Goal: Transaction & Acquisition: Purchase product/service

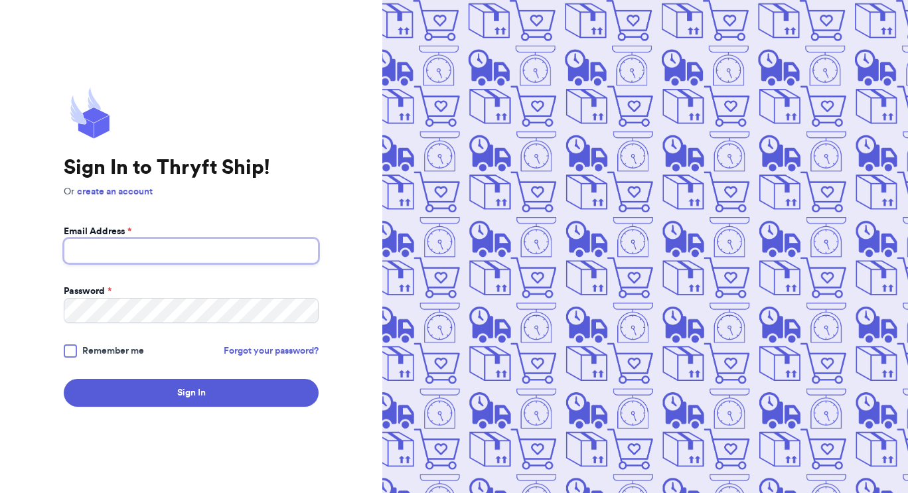
click at [230, 258] on input "Email Address *" at bounding box center [191, 250] width 255 height 25
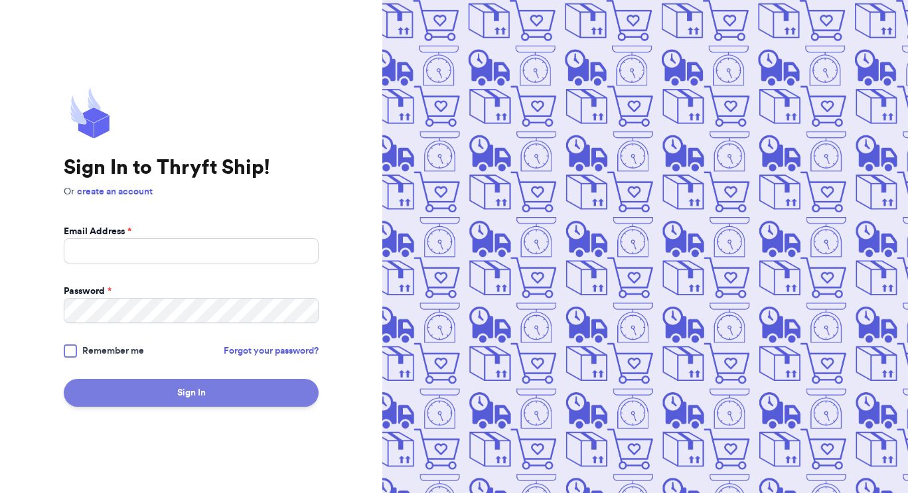
click at [167, 390] on button "Sign In" at bounding box center [191, 393] width 255 height 28
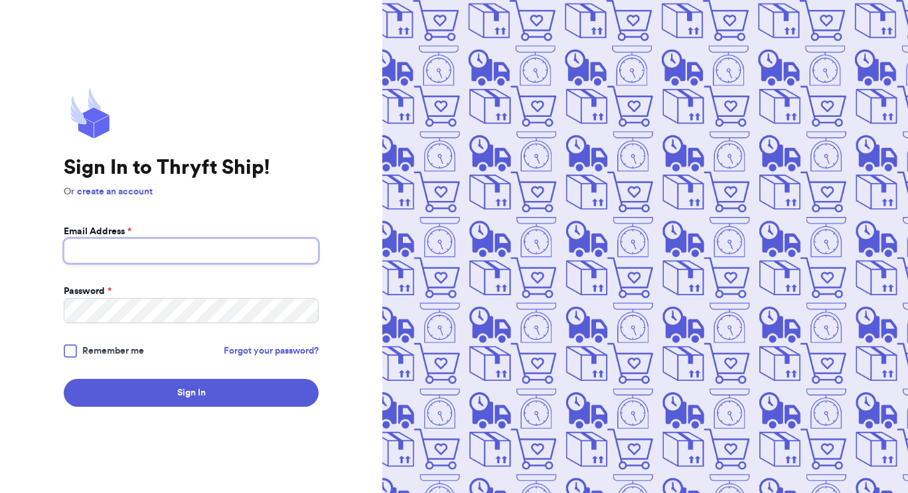
click at [165, 251] on input "Email Address *" at bounding box center [191, 250] width 255 height 25
type input "[EMAIL_ADDRESS][DOMAIN_NAME]"
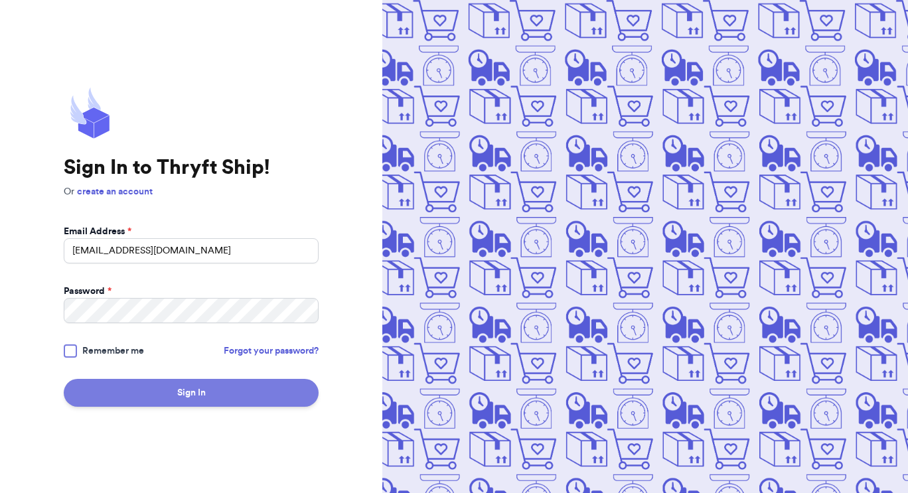
click at [188, 402] on button "Sign In" at bounding box center [191, 393] width 255 height 28
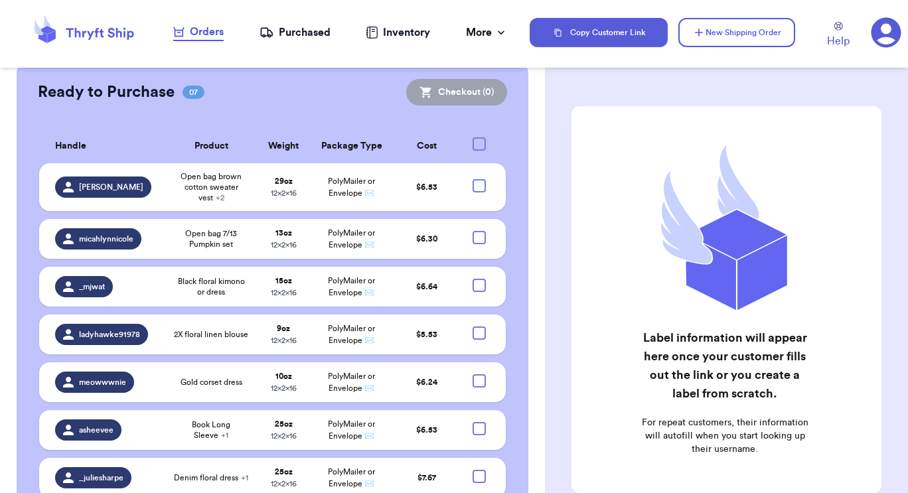
scroll to position [435, 0]
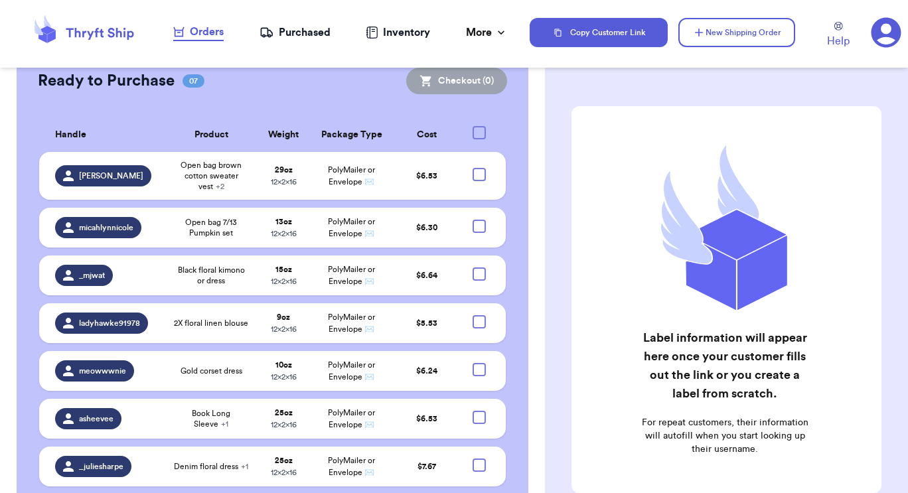
click at [472, 126] on div at bounding box center [478, 132] width 13 height 13
click at [478, 125] on input "checkbox" at bounding box center [478, 125] width 1 height 1
checkbox input "true"
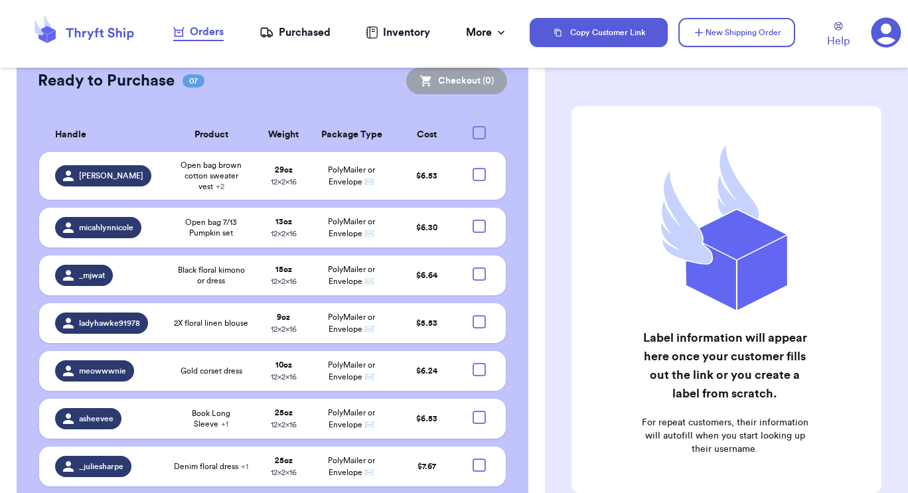
checkbox input "true"
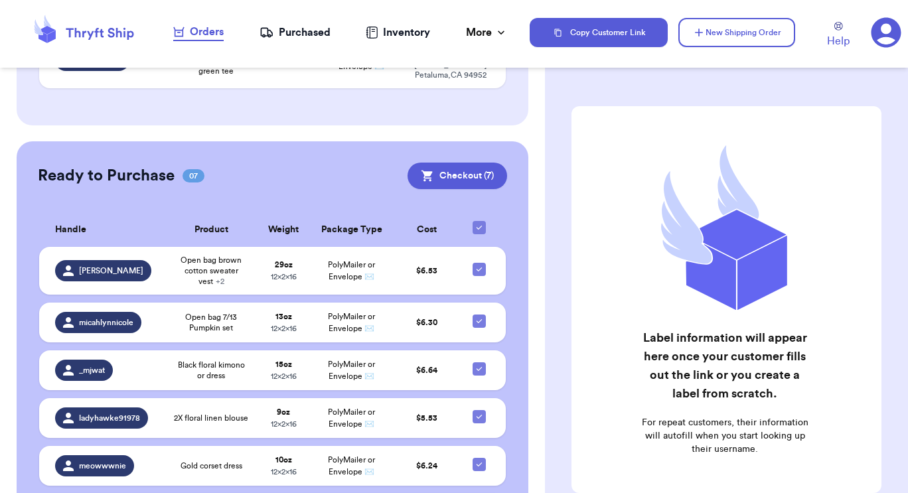
scroll to position [339, 0]
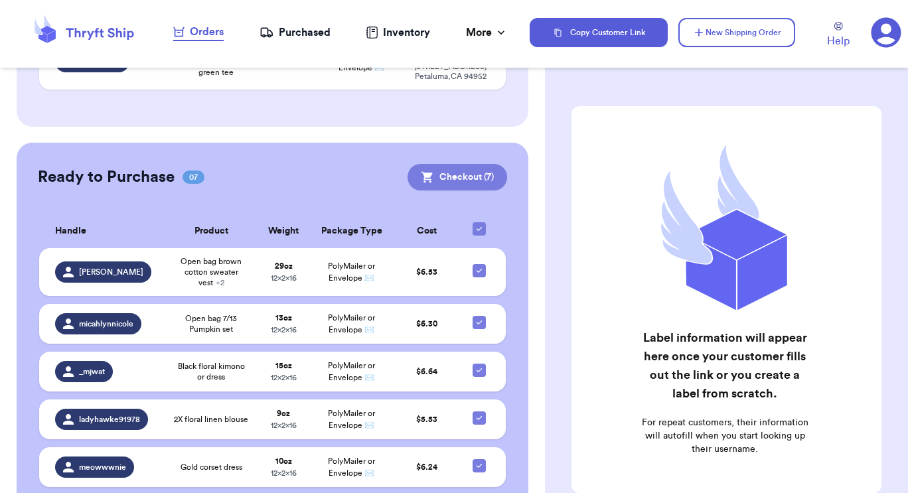
click at [455, 164] on button "Checkout ( 7 )" at bounding box center [457, 177] width 100 height 27
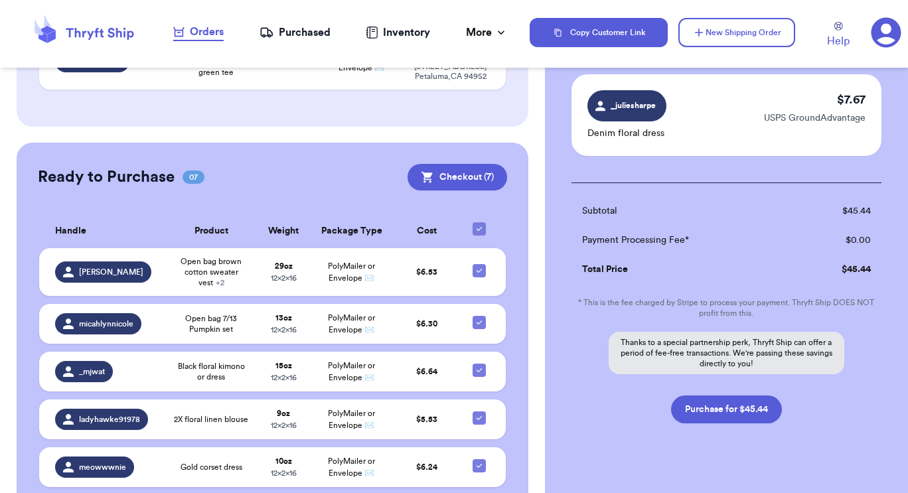
scroll to position [669, 0]
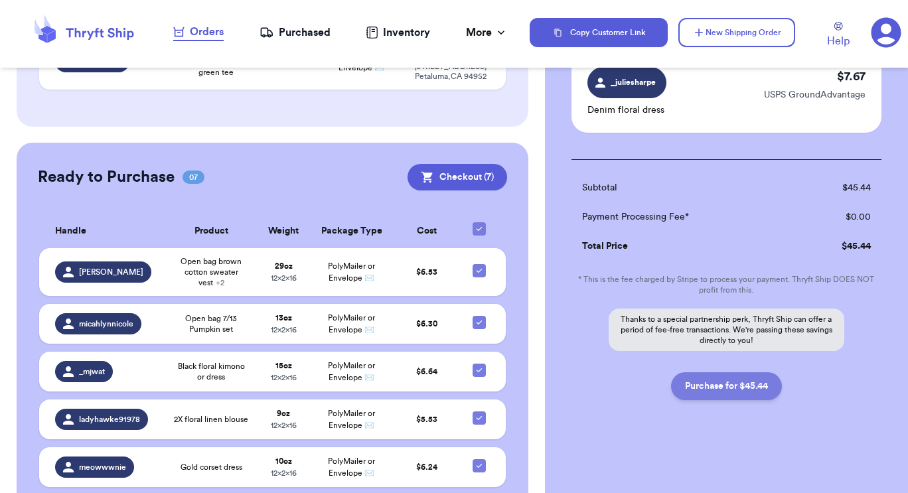
click at [728, 388] on button "Purchase for $45.44" at bounding box center [726, 386] width 111 height 28
checkbox input "false"
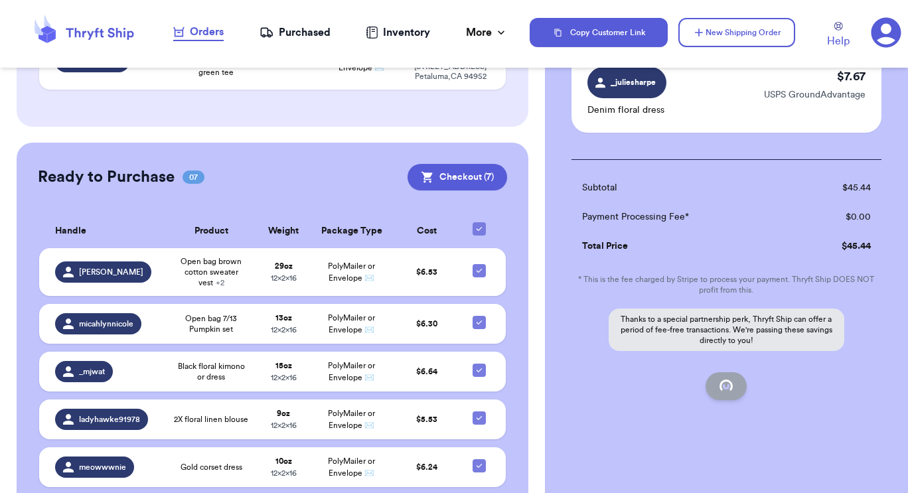
checkbox input "false"
checkbox input "true"
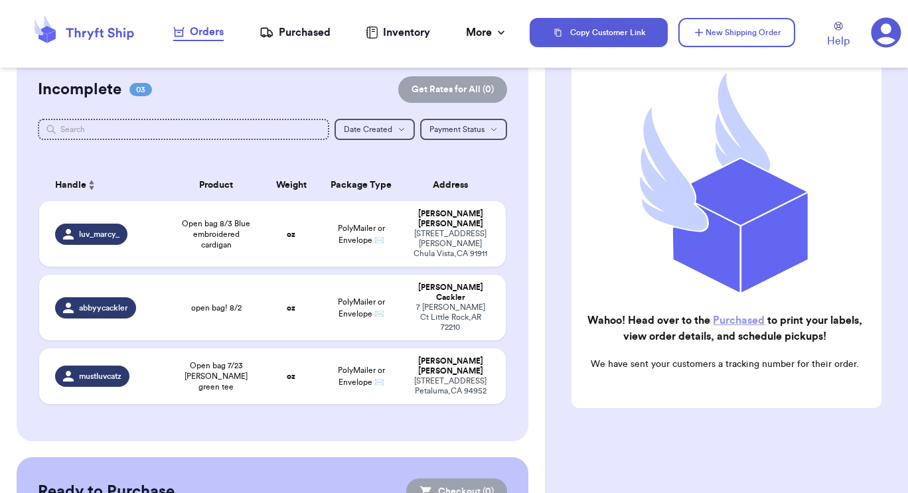
scroll to position [0, 0]
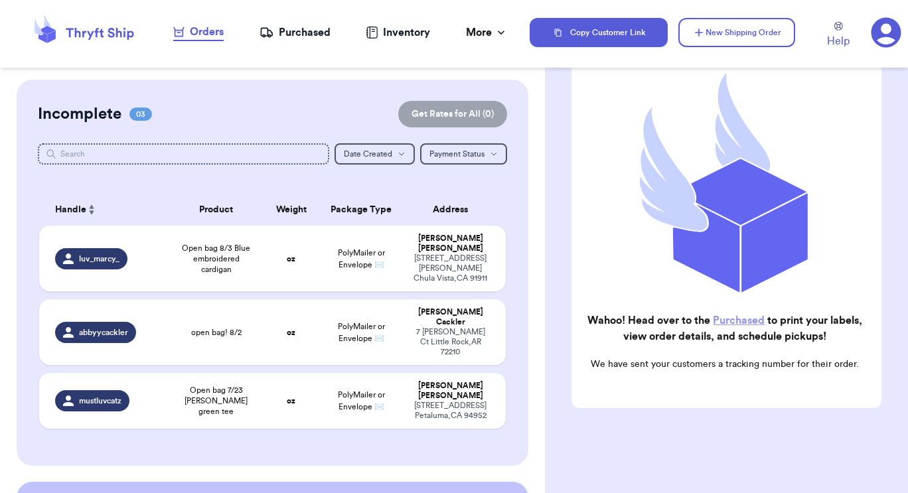
click at [323, 33] on div "Purchased" at bounding box center [294, 33] width 71 height 16
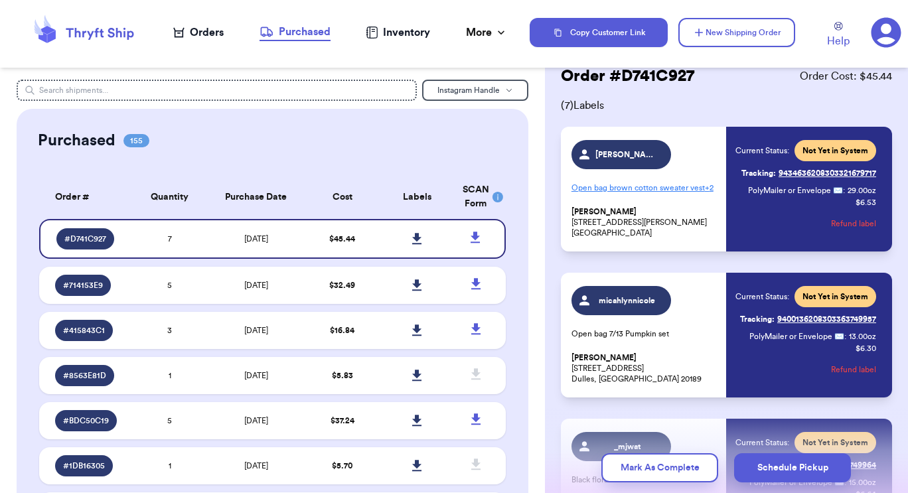
scroll to position [41, 0]
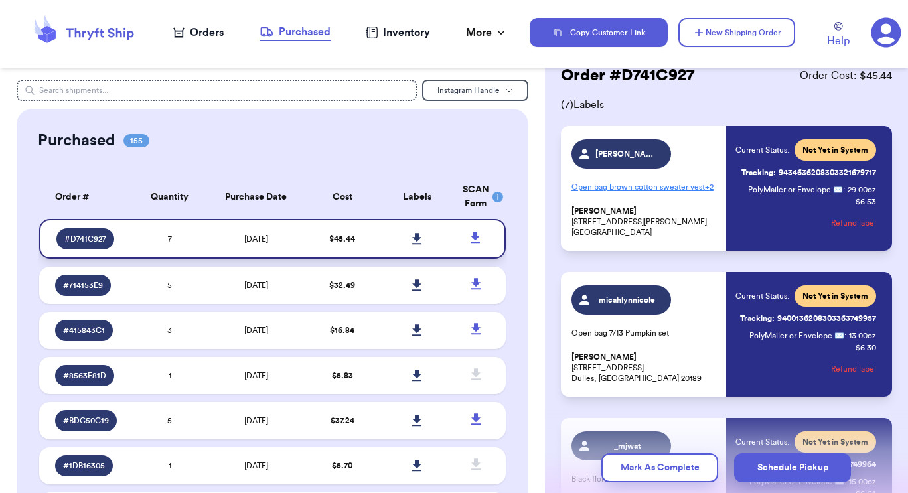
click at [412, 236] on icon at bounding box center [416, 238] width 9 height 11
